Goal: Task Accomplishment & Management: Manage account settings

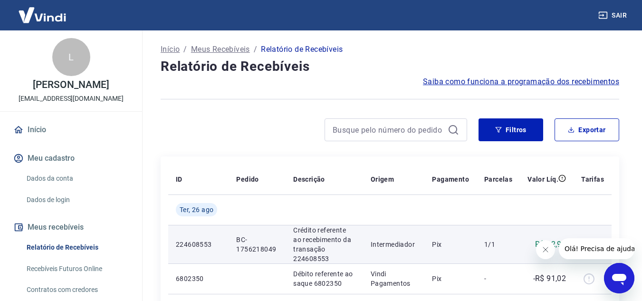
click at [487, 246] on p "1/1" at bounding box center [498, 244] width 28 height 10
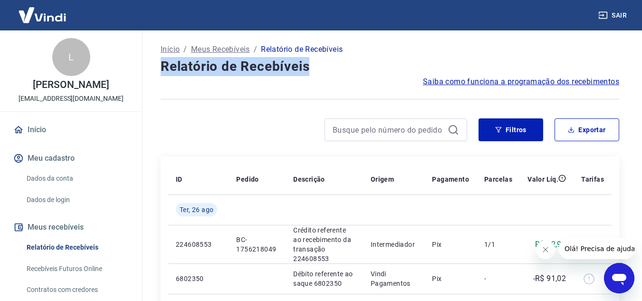
drag, startPoint x: 641, startPoint y: 53, endPoint x: 642, endPoint y: 65, distance: 11.9
click at [642, 65] on html "Sair L LEONARDO ERHARDT LUCAS contato@petnetdelivery.com.br Início Meu cadastro…" at bounding box center [321, 150] width 642 height 301
